Goal: Information Seeking & Learning: Compare options

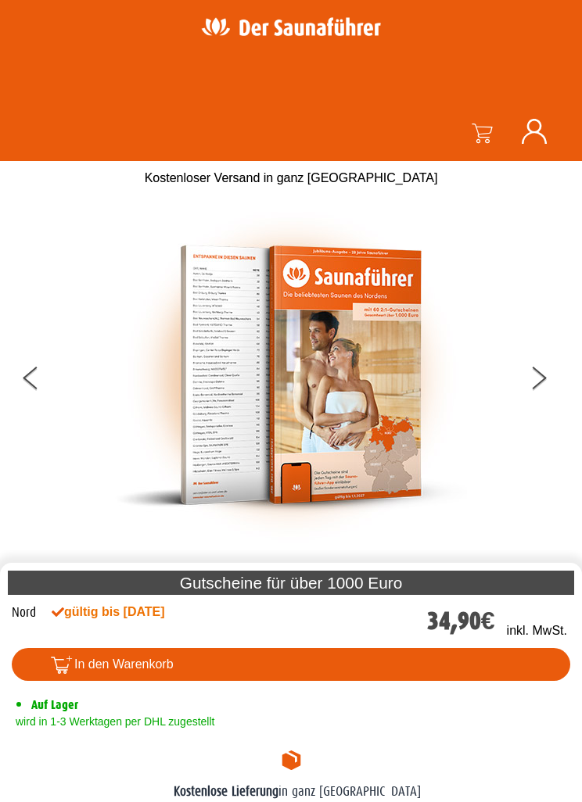
click at [540, 378] on button at bounding box center [548, 380] width 39 height 39
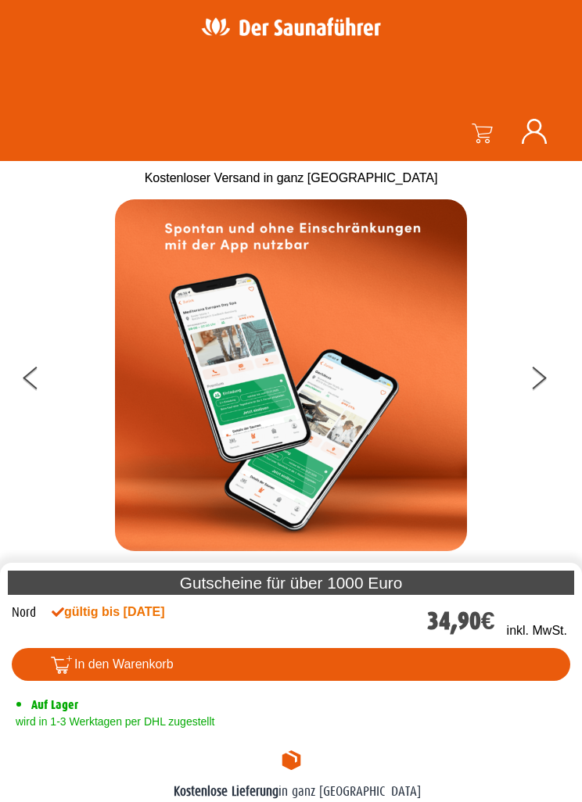
click at [533, 377] on button at bounding box center [548, 380] width 39 height 39
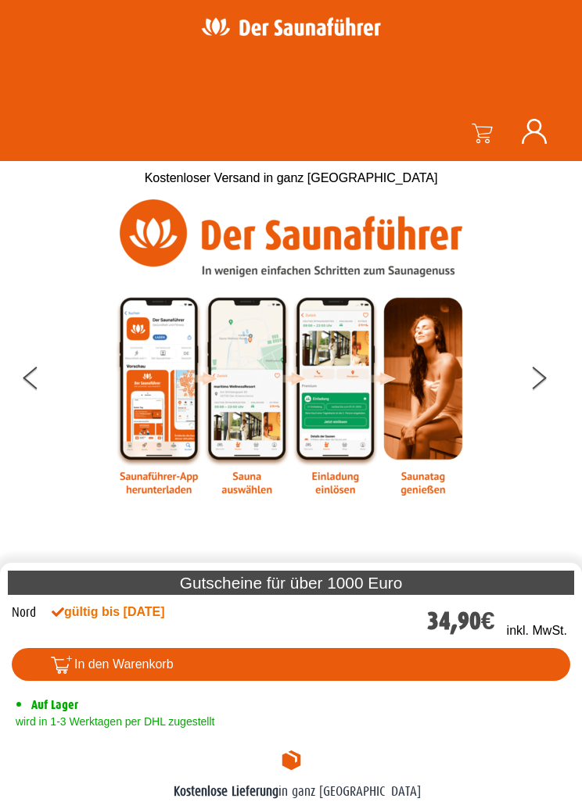
click at [536, 380] on button at bounding box center [548, 380] width 39 height 39
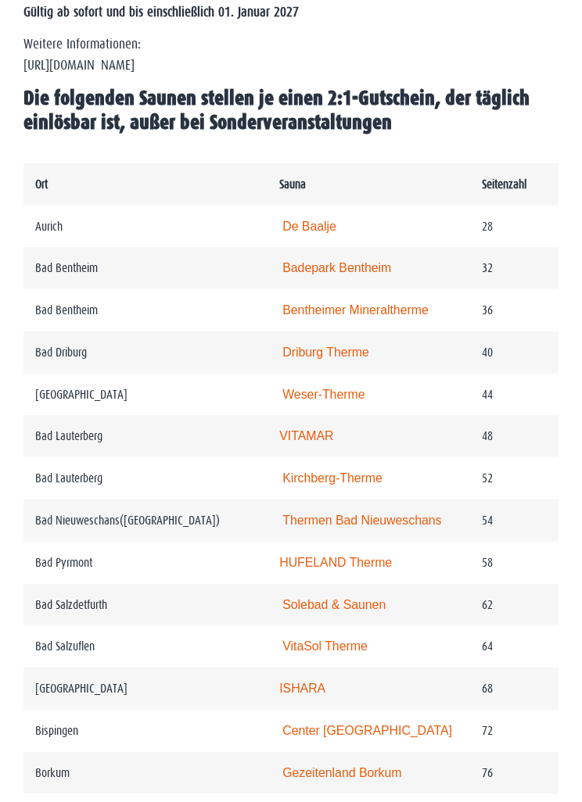
scroll to position [1130, 0]
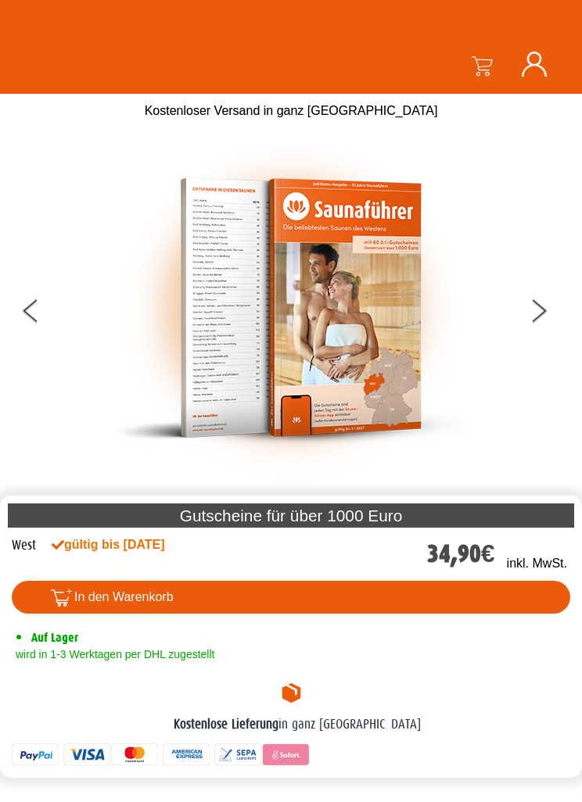
scroll to position [67, 0]
click at [521, 324] on div at bounding box center [291, 308] width 574 height 352
click at [539, 314] on icon at bounding box center [539, 316] width 14 height 13
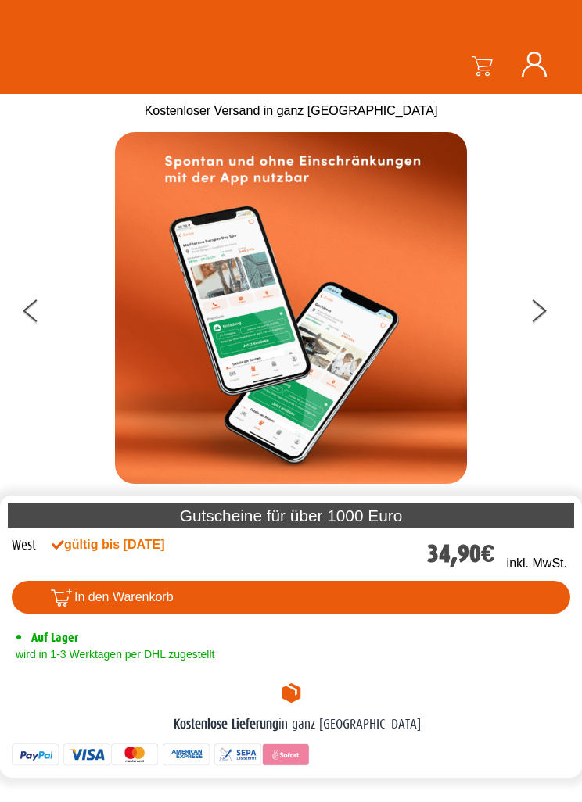
click at [544, 304] on button at bounding box center [548, 313] width 39 height 39
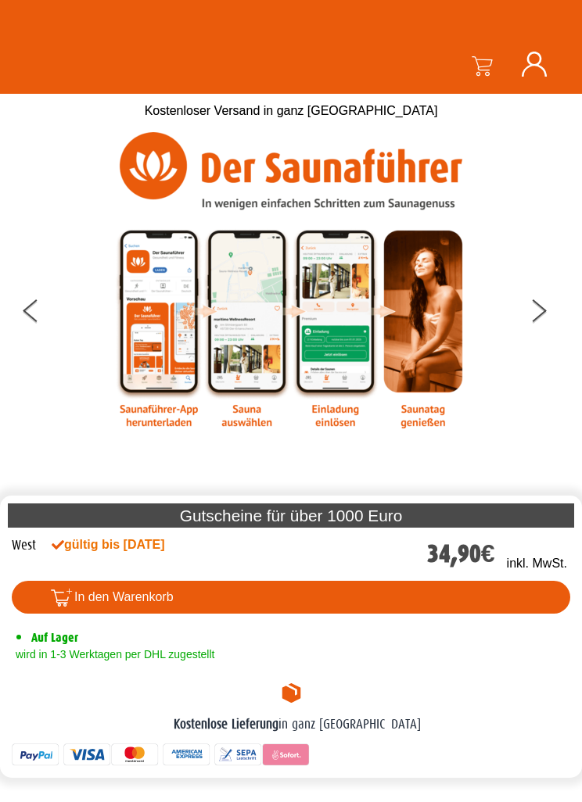
click at [547, 305] on button at bounding box center [548, 313] width 39 height 39
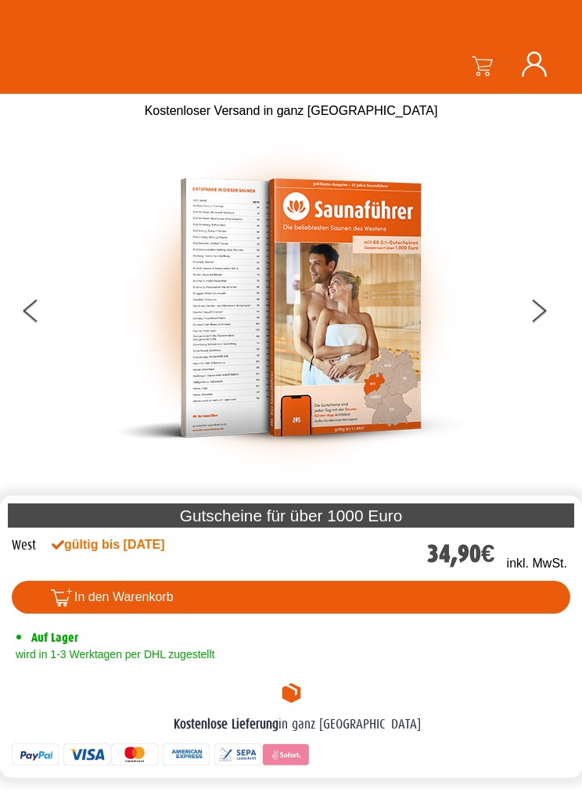
click at [552, 314] on button at bounding box center [548, 313] width 39 height 39
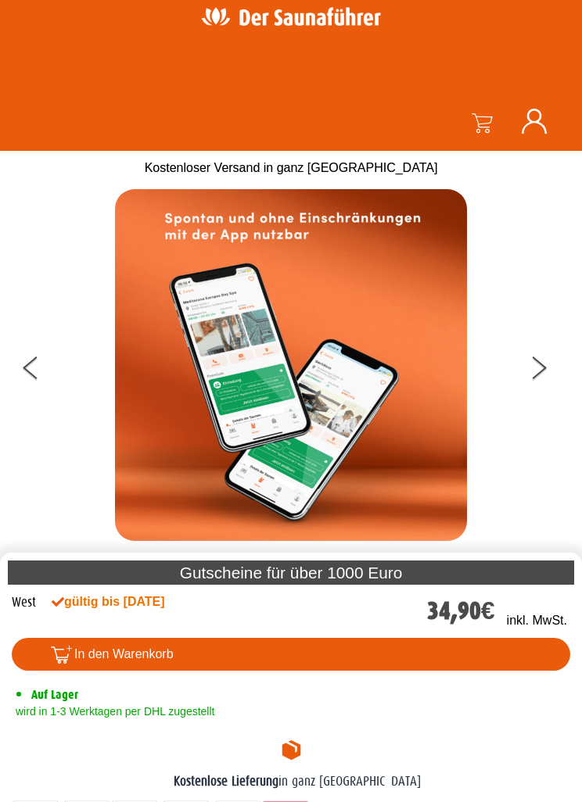
scroll to position [8, 0]
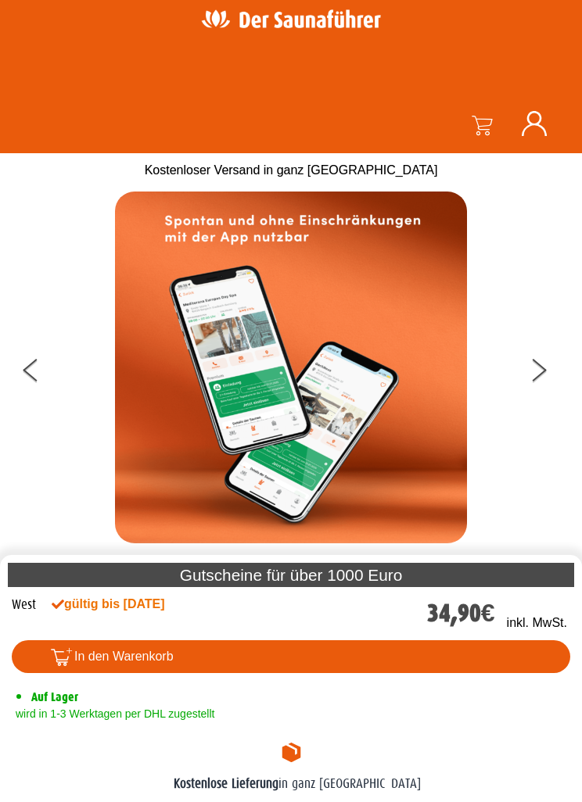
click at [547, 353] on button at bounding box center [548, 372] width 39 height 39
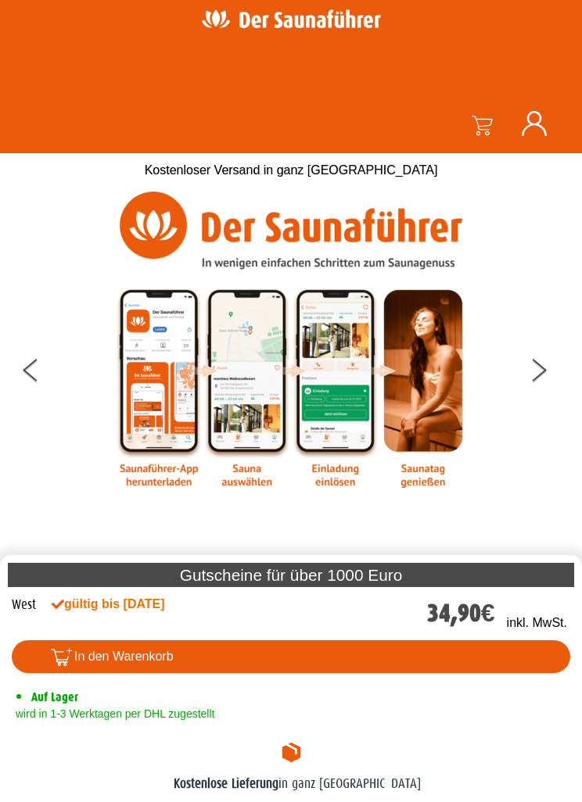
click at [545, 364] on button at bounding box center [548, 372] width 39 height 39
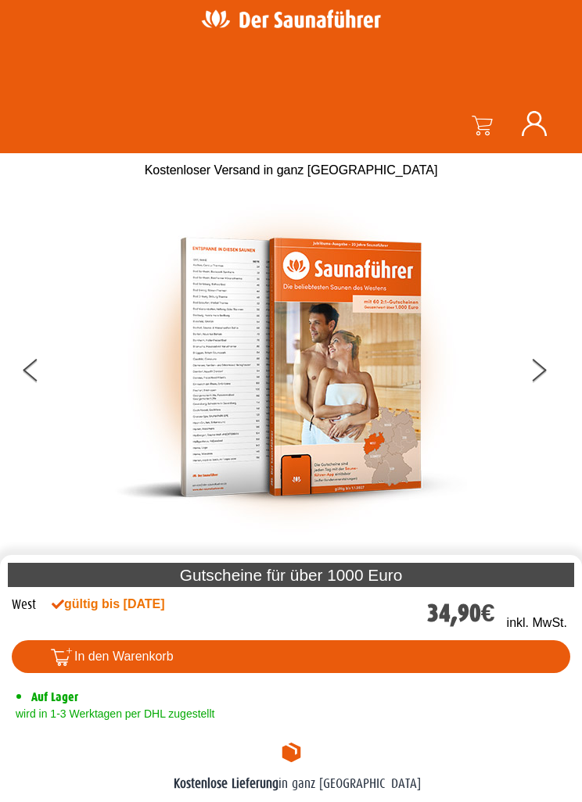
click at [560, 363] on button at bounding box center [548, 372] width 39 height 39
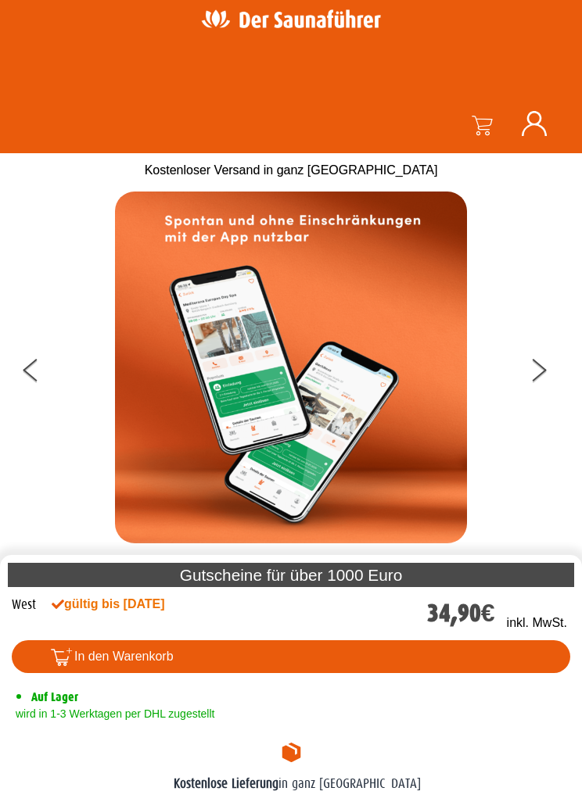
click at [554, 367] on button at bounding box center [548, 372] width 39 height 39
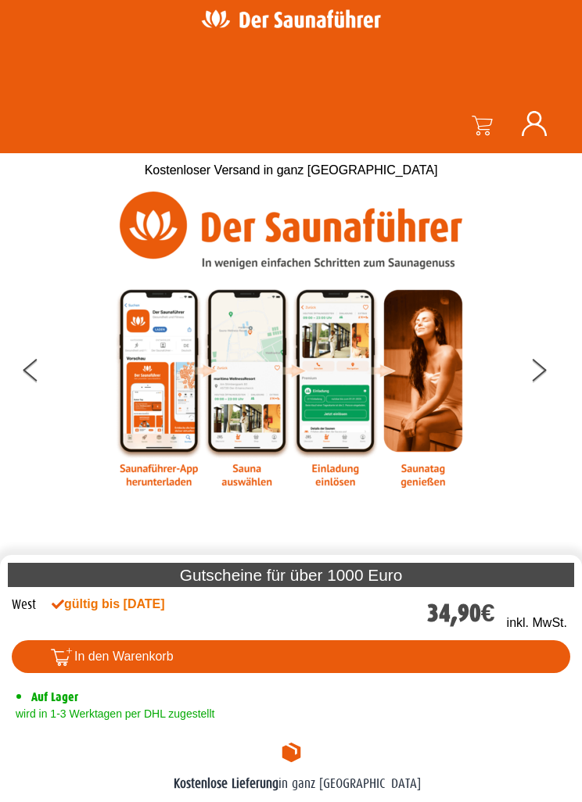
scroll to position [0, 0]
